Goal: Task Accomplishment & Management: Manage account settings

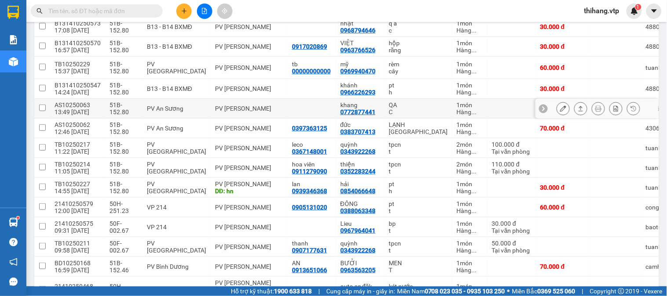
scroll to position [146, 0]
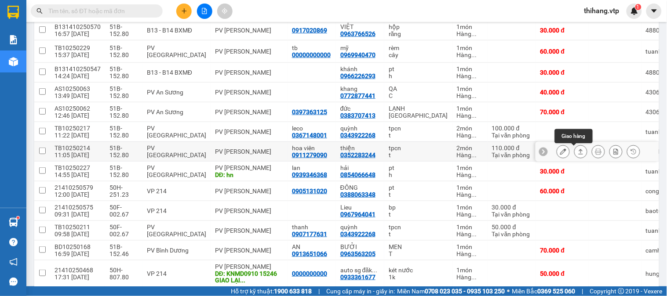
click at [578, 155] on icon at bounding box center [581, 152] width 6 height 6
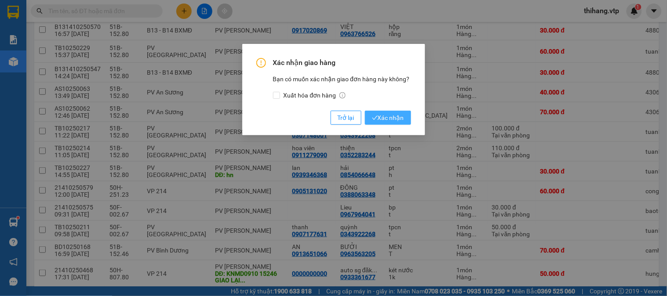
click at [388, 121] on span "Xác nhận" at bounding box center [388, 118] width 32 height 10
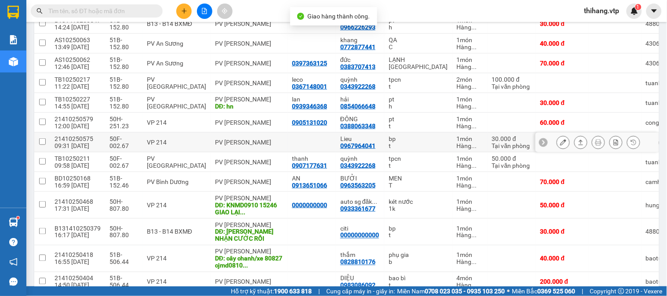
scroll to position [244, 0]
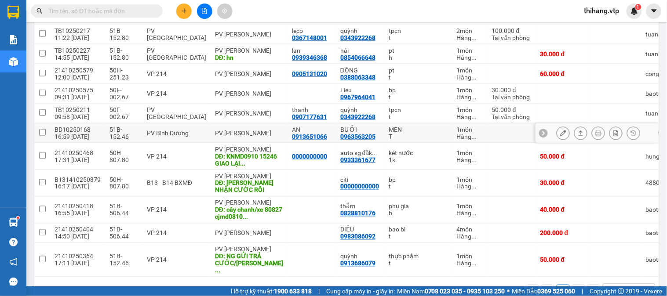
click at [560, 136] on icon at bounding box center [563, 133] width 6 height 6
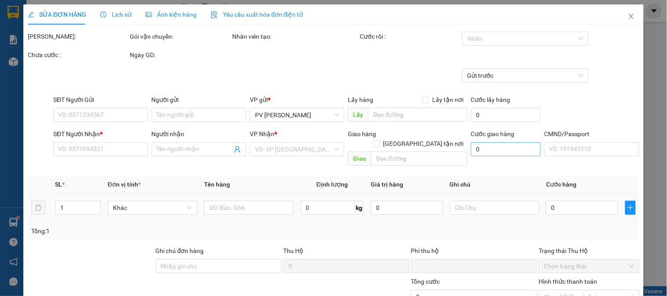
type input "0913651066"
type input "AN"
type input "0963563205"
type input "BƯỞI"
type input "0"
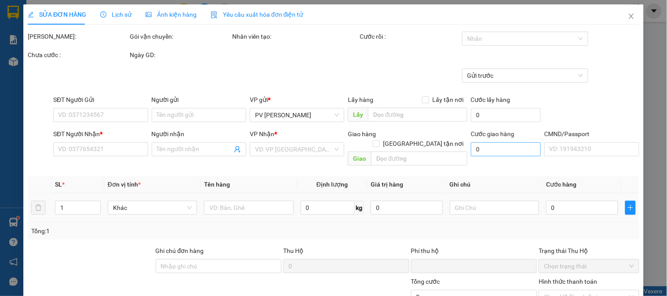
type input "70.000"
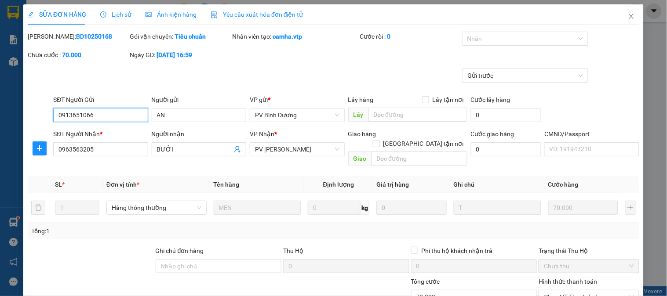
type input "3.500"
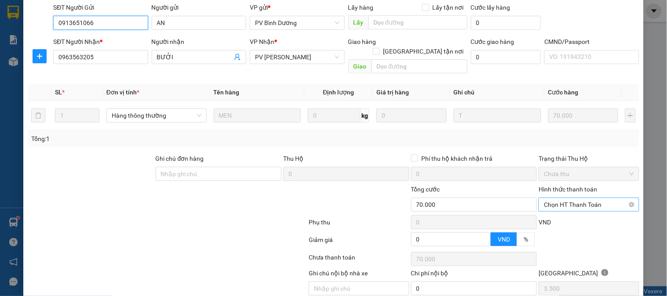
scroll to position [120, 0]
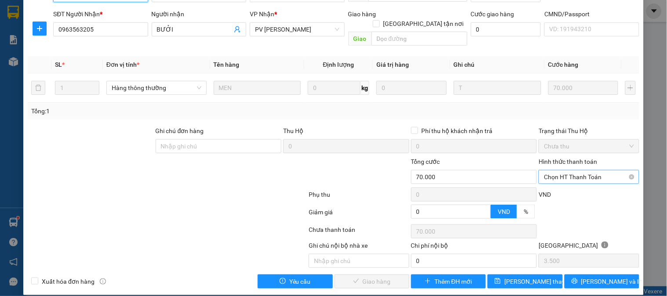
click at [554, 171] on span "Chọn HT Thanh Toán" at bounding box center [589, 177] width 90 height 13
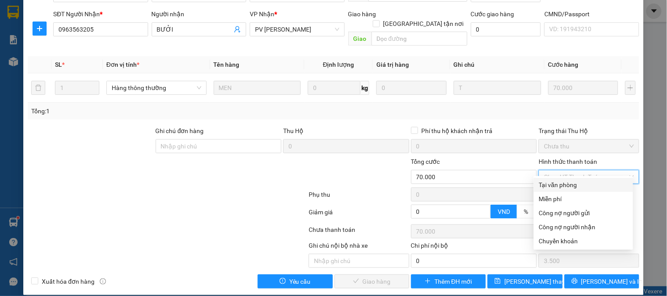
click at [552, 185] on div "Tại văn phòng" at bounding box center [583, 185] width 89 height 10
type input "0"
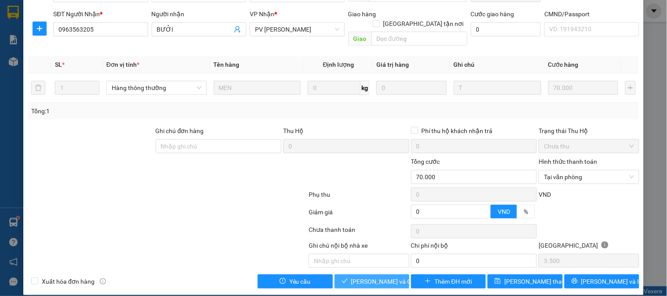
drag, startPoint x: 382, startPoint y: 273, endPoint x: 447, endPoint y: 236, distance: 75.3
click at [383, 277] on span "[PERSON_NAME] và Giao hàng" at bounding box center [393, 282] width 84 height 10
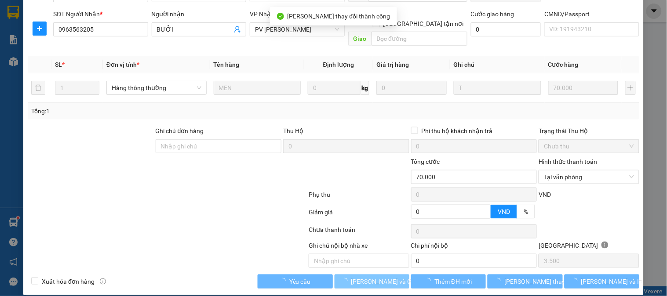
scroll to position [0, 0]
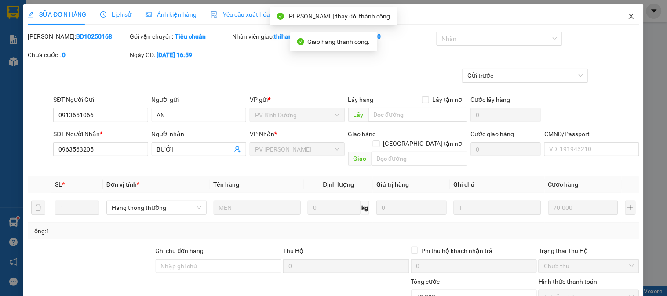
click at [628, 16] on icon "close" at bounding box center [631, 16] width 7 height 7
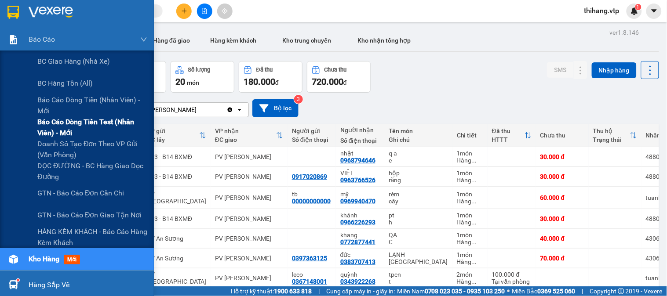
click at [45, 124] on span "Báo cáo dòng tiền test (nhân viên) - mới" at bounding box center [92, 128] width 110 height 22
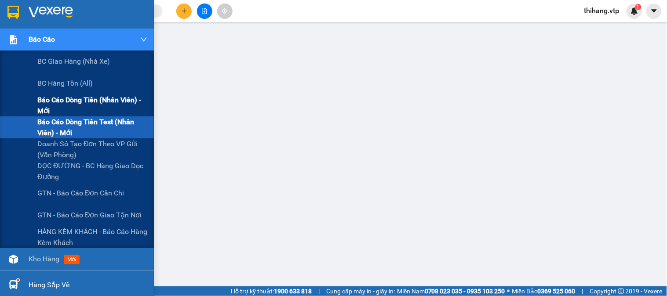
click at [65, 100] on span "Báo cáo dòng tiền (nhân viên) - mới" at bounding box center [92, 106] width 110 height 22
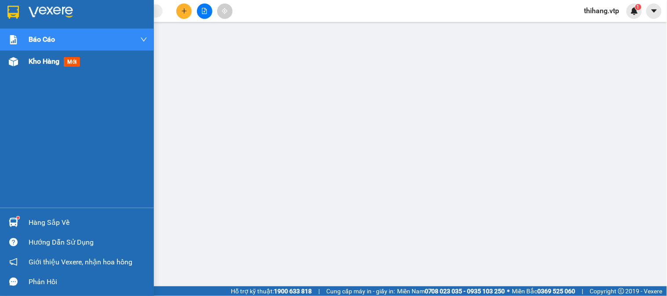
click at [39, 63] on span "Kho hàng" at bounding box center [44, 61] width 31 height 8
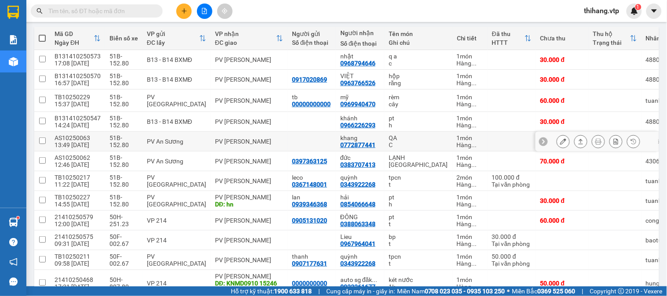
scroll to position [98, 0]
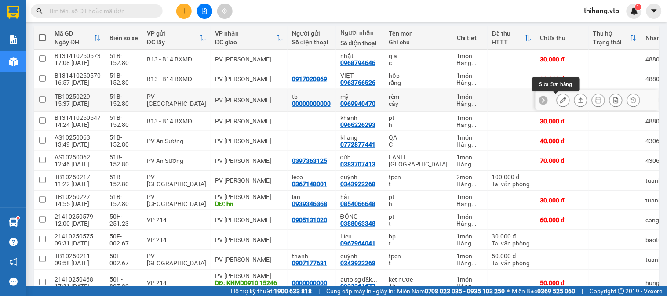
click at [557, 105] on button at bounding box center [563, 100] width 12 height 15
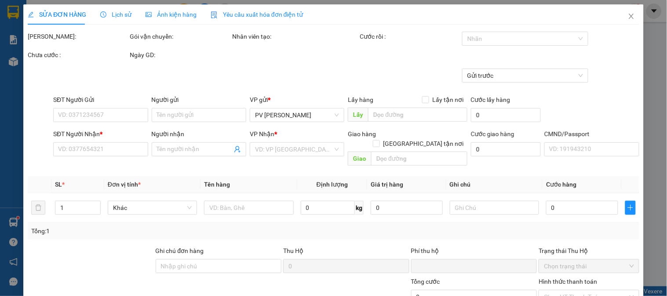
type input "00000000000"
type input "tb"
type input "0969940470"
type input "mỹ"
type input "EX68 60K [DATE]"
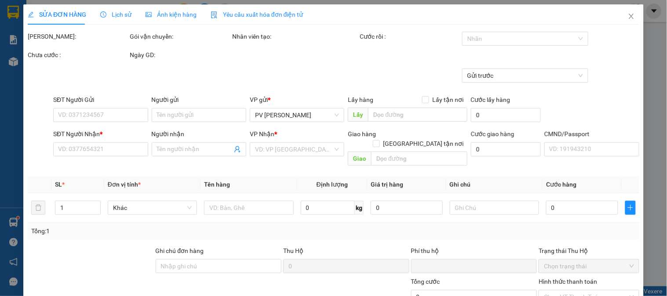
type input "0"
type input "60.000"
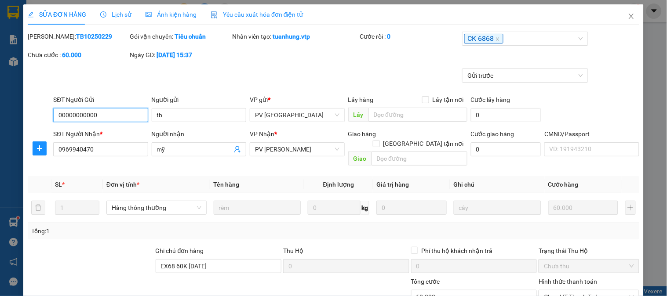
type input "3.000"
click at [628, 15] on icon "close" at bounding box center [631, 16] width 7 height 7
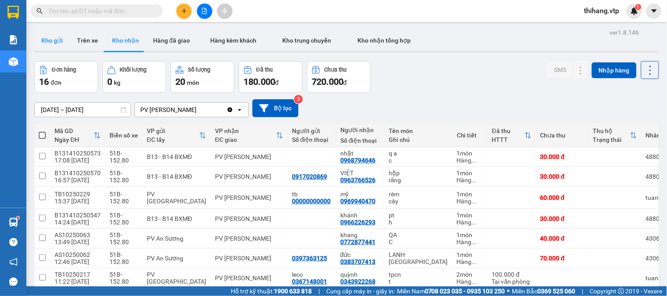
click at [59, 40] on button "Kho gửi" at bounding box center [52, 40] width 36 height 21
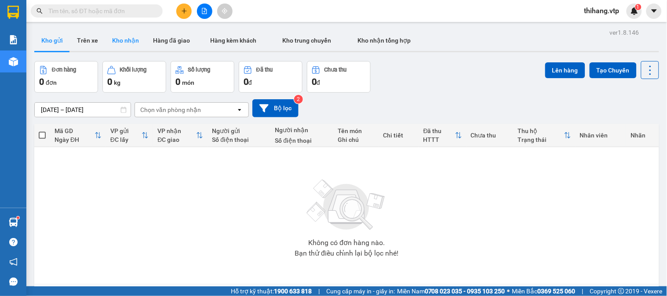
click at [125, 43] on button "Kho nhận" at bounding box center [125, 40] width 41 height 21
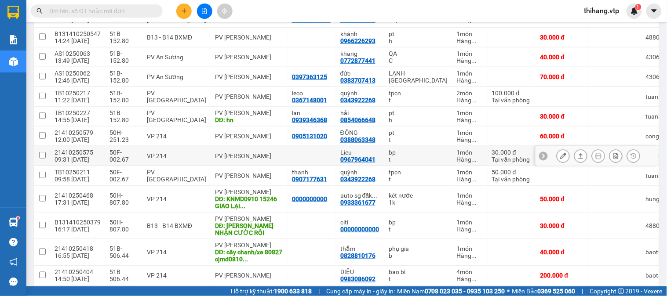
scroll to position [244, 0]
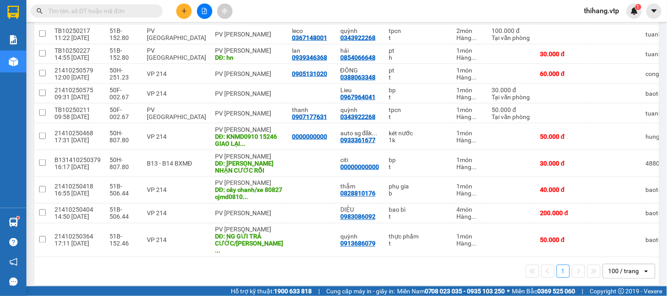
click at [604, 10] on span "thihang.vtp" at bounding box center [601, 10] width 49 height 11
click at [596, 25] on span "Đăng xuất" at bounding box center [608, 27] width 37 height 10
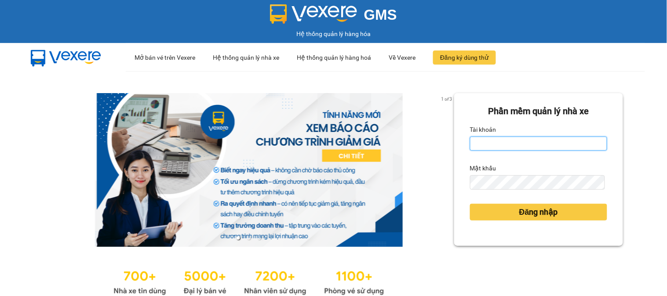
type input "phanthithuha.vtp"
click at [544, 146] on input "phanthithuha.vtp" at bounding box center [538, 144] width 137 height 14
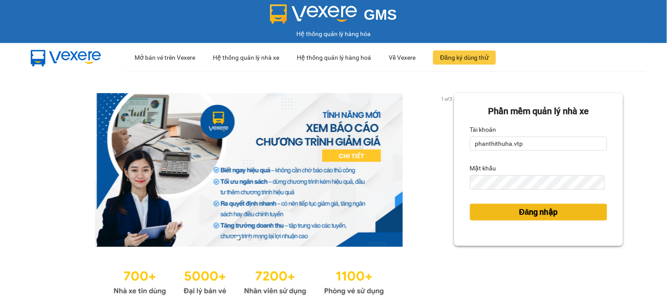
click at [483, 219] on button "Đăng nhập" at bounding box center [538, 212] width 137 height 17
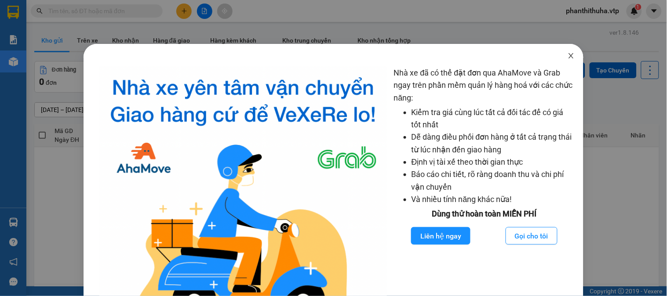
click at [568, 52] on span "Close" at bounding box center [571, 56] width 25 height 25
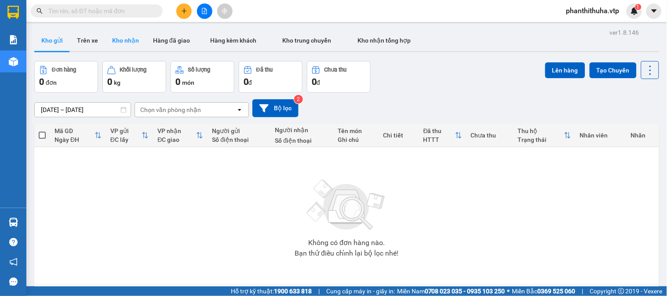
click at [130, 40] on button "Kho nhận" at bounding box center [125, 40] width 41 height 21
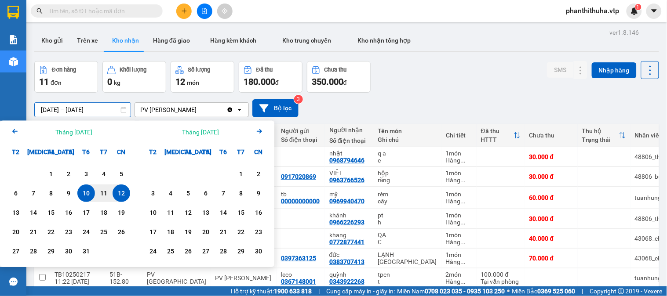
click at [117, 106] on input "[DATE] – [DATE]" at bounding box center [83, 110] width 96 height 14
click at [36, 192] on div "7" at bounding box center [33, 193] width 12 height 11
click at [132, 193] on div "1 2 3 4 5 6 7 8 9 10 11 12 13 14 15 16 17 18 19 20 21 22 23 24 25 26 27 28 29 3…" at bounding box center [68, 214] width 137 height 106
click at [127, 191] on div "12" at bounding box center [122, 194] width 18 height 18
type input "[DATE] – [DATE]"
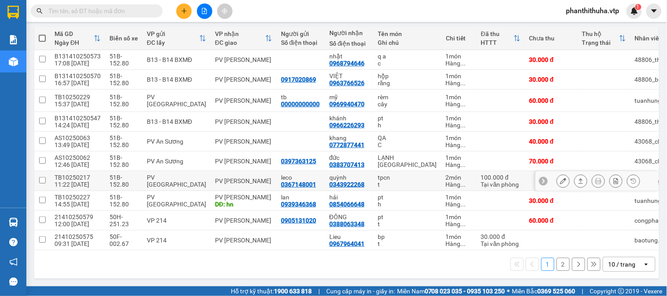
scroll to position [102, 0]
click at [619, 261] on div "10 / trang" at bounding box center [621, 264] width 27 height 9
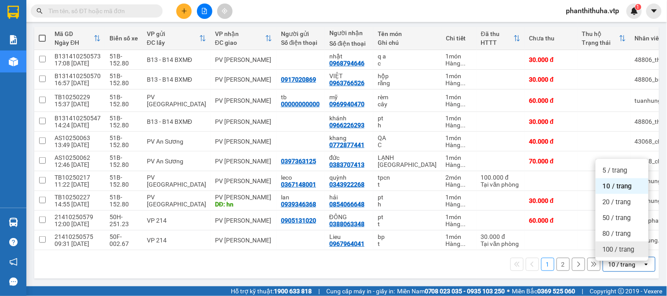
click at [617, 245] on span "100 / trang" at bounding box center [619, 249] width 32 height 9
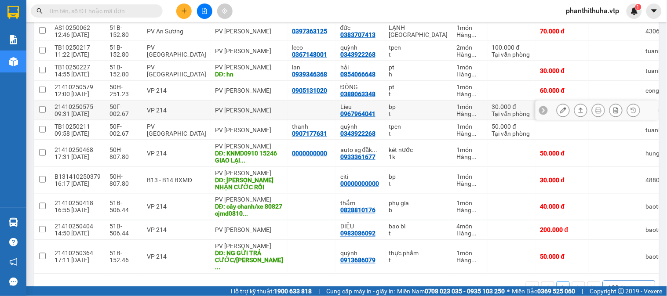
scroll to position [248, 0]
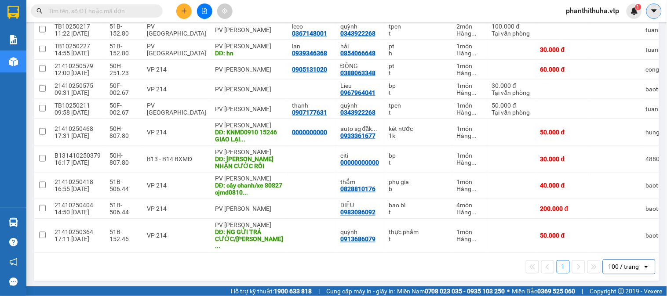
click at [649, 7] on button at bounding box center [653, 11] width 15 height 15
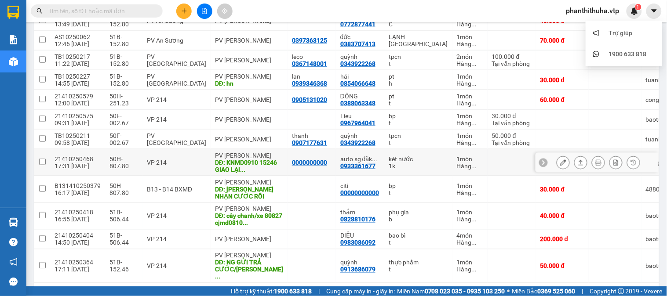
scroll to position [0, 0]
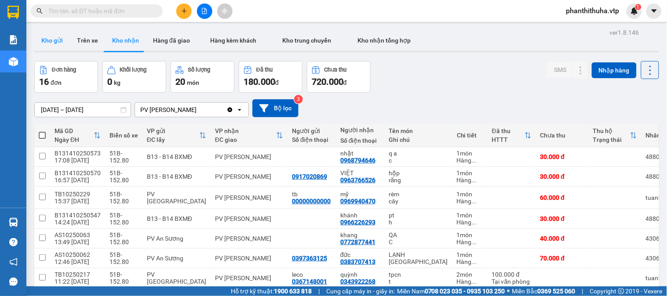
click at [69, 47] on button "Kho gửi" at bounding box center [52, 40] width 36 height 21
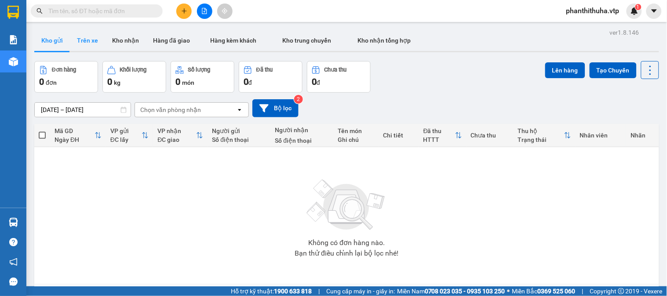
click at [81, 43] on button "Trên xe" at bounding box center [87, 40] width 35 height 21
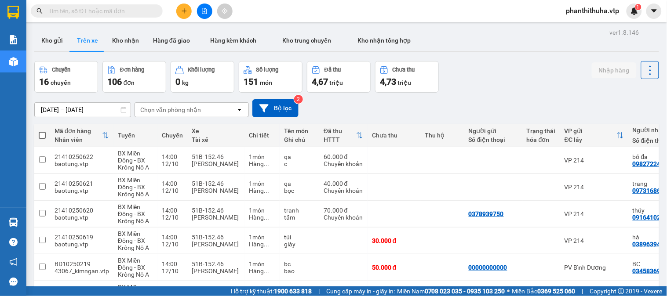
click at [212, 109] on div "Chọn văn phòng nhận" at bounding box center [185, 110] width 101 height 14
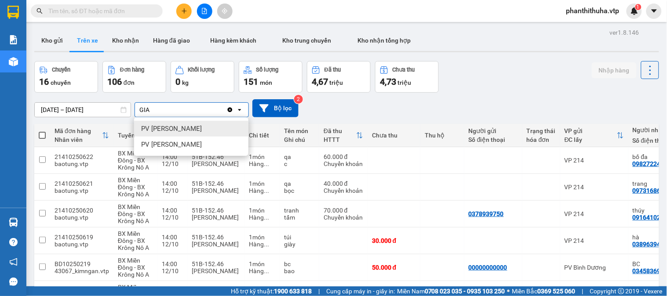
type input "GIA"
click at [212, 127] on div "PV [PERSON_NAME]" at bounding box center [191, 129] width 114 height 16
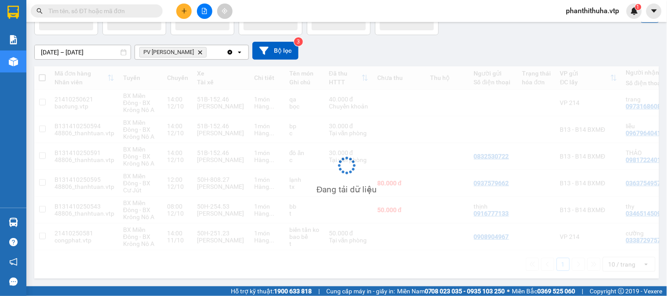
scroll to position [62, 0]
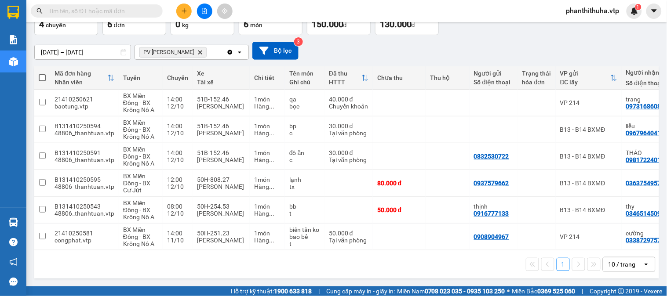
click at [614, 263] on div "10 / trang" at bounding box center [621, 264] width 27 height 9
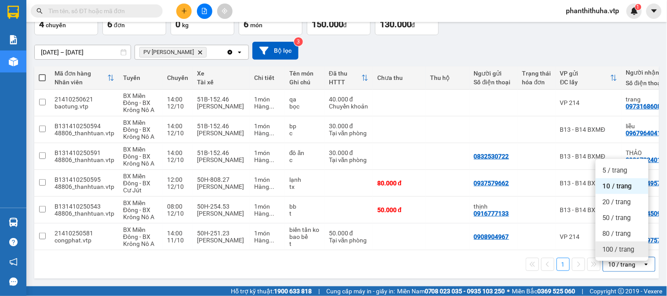
click at [611, 245] on span "100 / trang" at bounding box center [619, 249] width 32 height 9
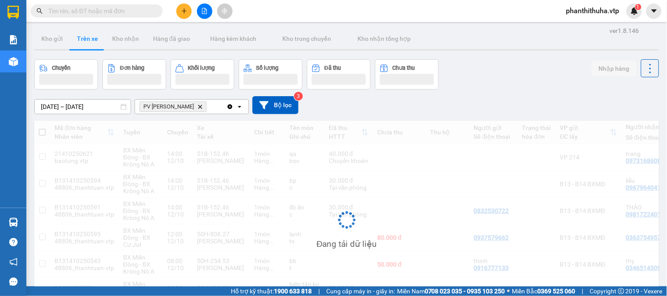
scroll to position [0, 0]
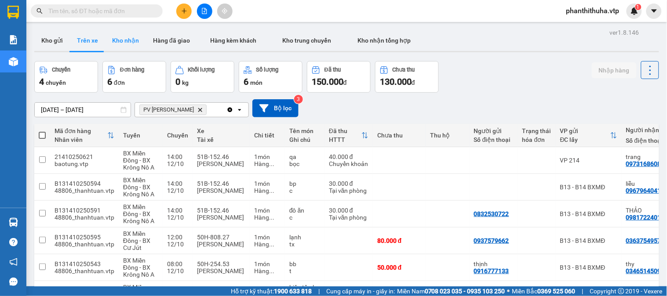
click at [132, 42] on button "Kho nhận" at bounding box center [125, 40] width 41 height 21
type input "[DATE] – [DATE]"
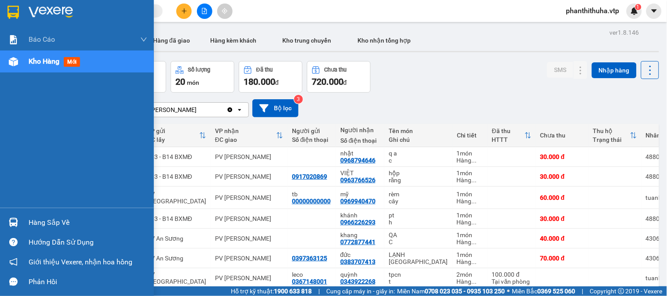
click at [18, 218] on div at bounding box center [13, 222] width 15 height 15
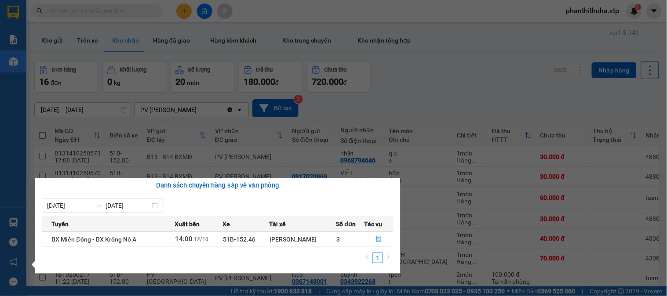
click at [442, 95] on section "Kết quả tìm kiếm ( 0 ) Bộ lọc No Data phanthithuha.vtp 1 Báo cáo BC giao hàng (…" at bounding box center [333, 148] width 667 height 296
